Goal: Task Accomplishment & Management: Use online tool/utility

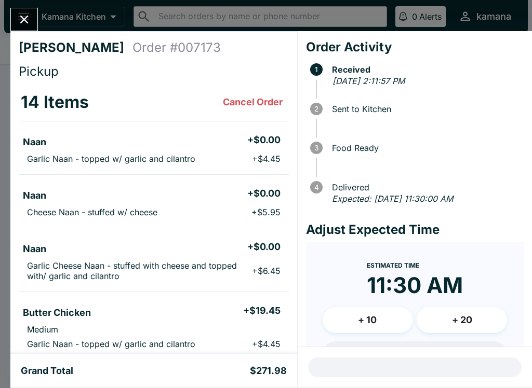
scroll to position [736, 0]
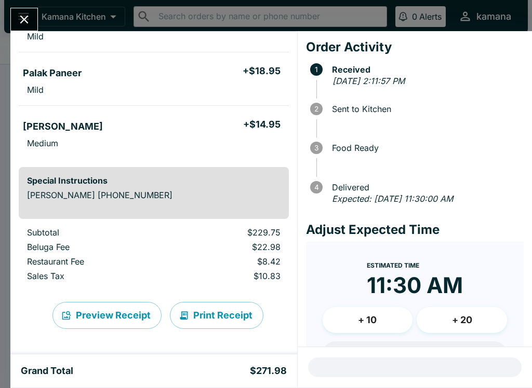
click at [240, 316] on button "Print Receipt" at bounding box center [216, 315] width 93 height 27
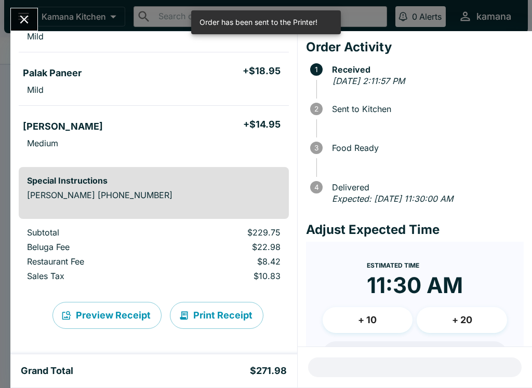
click at [26, 28] on button "Close" at bounding box center [24, 19] width 26 height 22
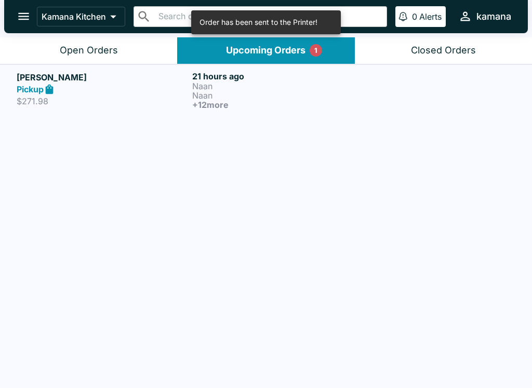
click at [23, 12] on icon "open drawer" at bounding box center [24, 16] width 14 height 14
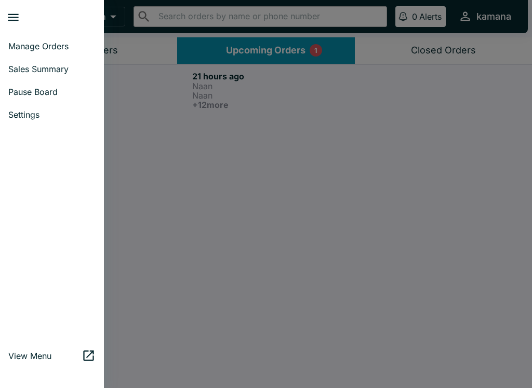
click at [257, 210] on div at bounding box center [266, 194] width 532 height 388
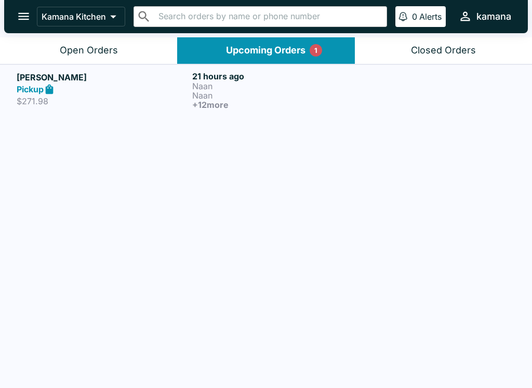
click at [343, 244] on div "Louise White Pickup $271.98 21 hours ago Naan Naan + 12 more" at bounding box center [266, 227] width 532 height 326
click at [210, 75] on h6 "21 hours ago" at bounding box center [277, 76] width 171 height 10
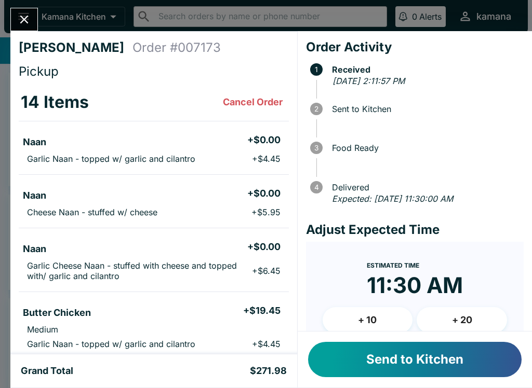
click at [28, 27] on button "Close" at bounding box center [24, 19] width 26 height 22
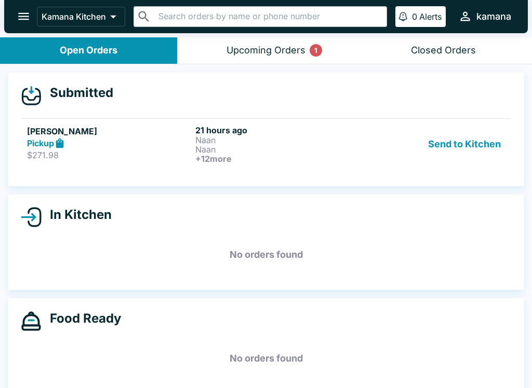
click at [284, 38] on button "Upcoming Orders 1" at bounding box center [265, 50] width 177 height 26
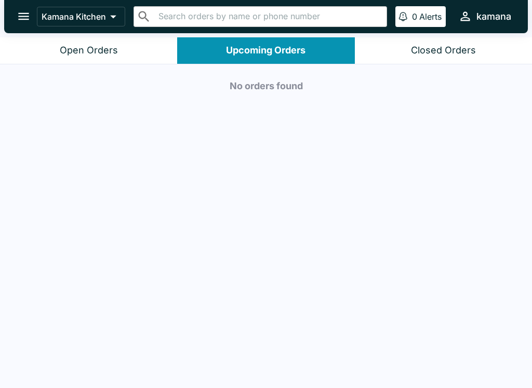
click at [102, 56] on button "Open Orders" at bounding box center [88, 50] width 177 height 26
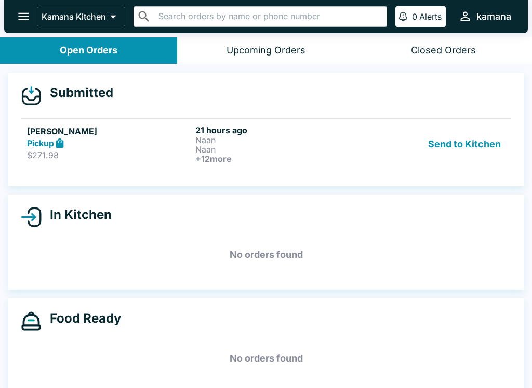
click at [232, 137] on p "Naan" at bounding box center [277, 139] width 164 height 9
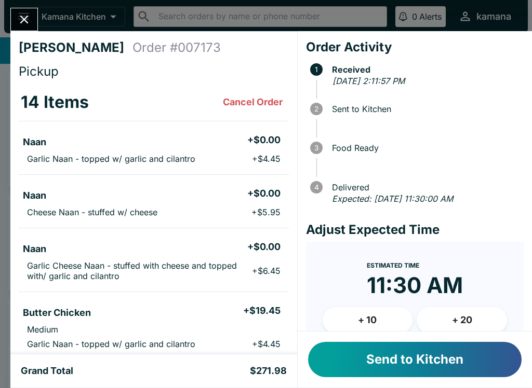
click at [451, 364] on button "Send to Kitchen" at bounding box center [414, 359] width 213 height 35
